Goal: Task Accomplishment & Management: Complete application form

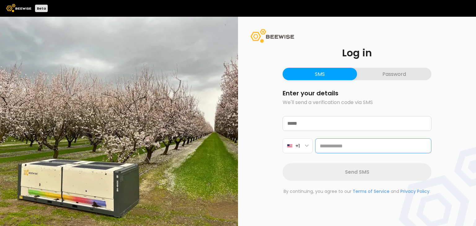
click at [372, 143] on input at bounding box center [373, 146] width 116 height 15
click at [360, 102] on p "We'll send a verification code via SMS" at bounding box center [357, 102] width 149 height 7
click at [382, 76] on button "Password" at bounding box center [394, 74] width 74 height 12
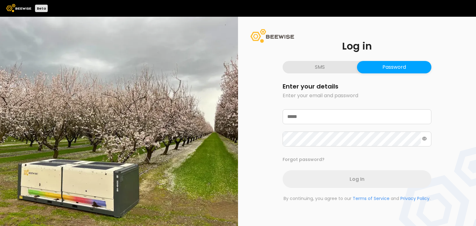
click at [327, 69] on button "SMS" at bounding box center [320, 67] width 74 height 12
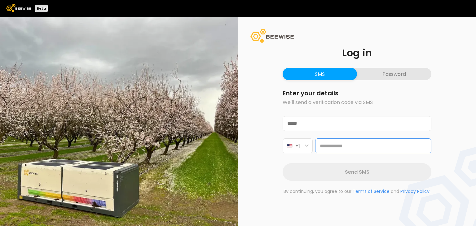
click at [323, 143] on input at bounding box center [373, 146] width 116 height 15
click at [395, 76] on button "Password" at bounding box center [394, 74] width 74 height 12
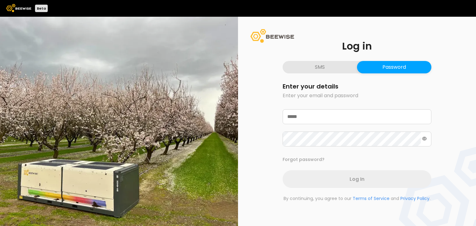
click at [315, 105] on form "Enter your details Enter your email and password Forgot password? Log In" at bounding box center [357, 135] width 149 height 105
click at [312, 111] on input "email" at bounding box center [357, 117] width 148 height 14
type input "**********"
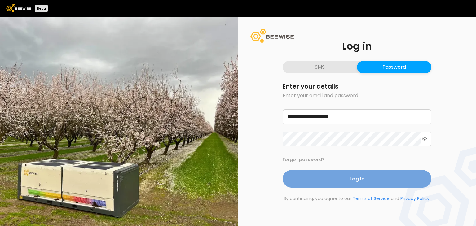
click at [325, 176] on button "Log In" at bounding box center [357, 179] width 149 height 18
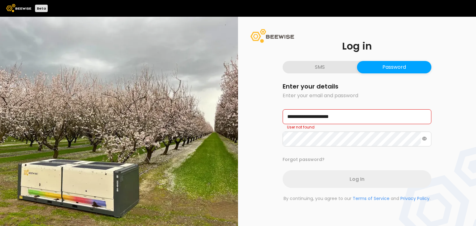
click at [367, 113] on input "**********" at bounding box center [357, 117] width 148 height 14
click at [326, 68] on button "SMS" at bounding box center [320, 67] width 74 height 12
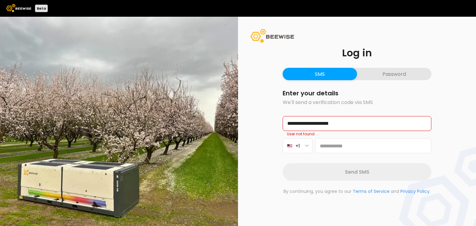
click at [389, 77] on button "Password" at bounding box center [394, 74] width 74 height 12
